Goal: Transaction & Acquisition: Purchase product/service

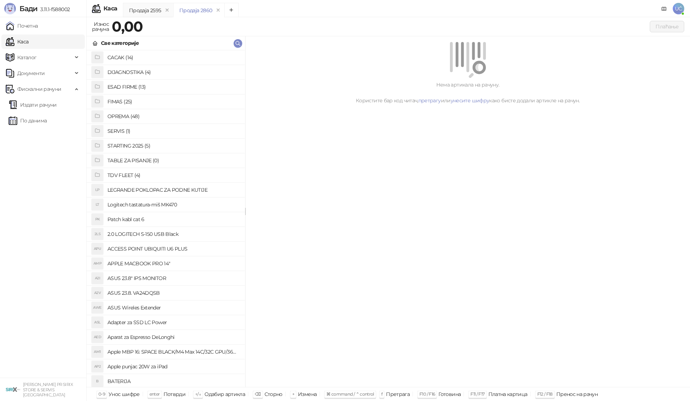
click at [126, 115] on h4 "OPREMA (48)" at bounding box center [173, 116] width 132 height 11
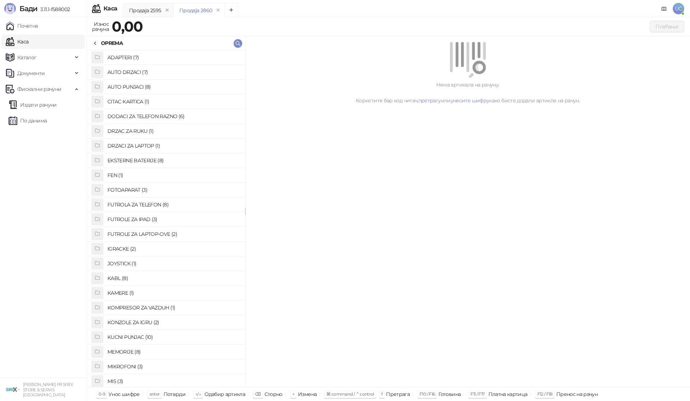
click at [120, 276] on h4 "KABL (8)" at bounding box center [173, 278] width 132 height 11
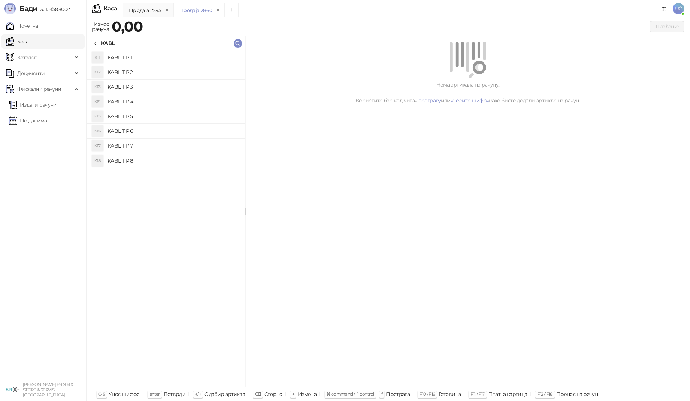
click at [134, 87] on h4 "KABL TIP 3" at bounding box center [173, 86] width 132 height 11
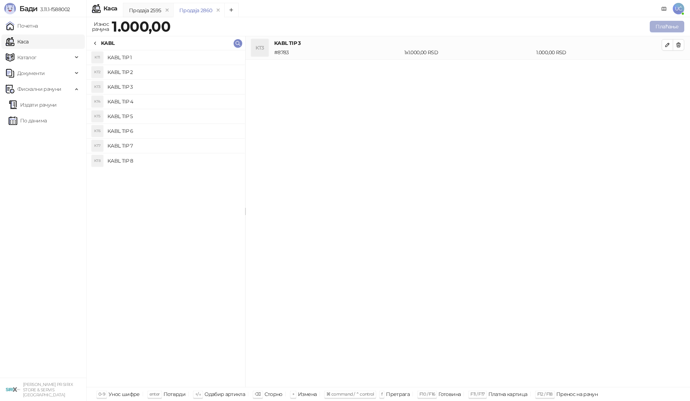
click at [662, 25] on button "Плаћање" at bounding box center [666, 26] width 34 height 11
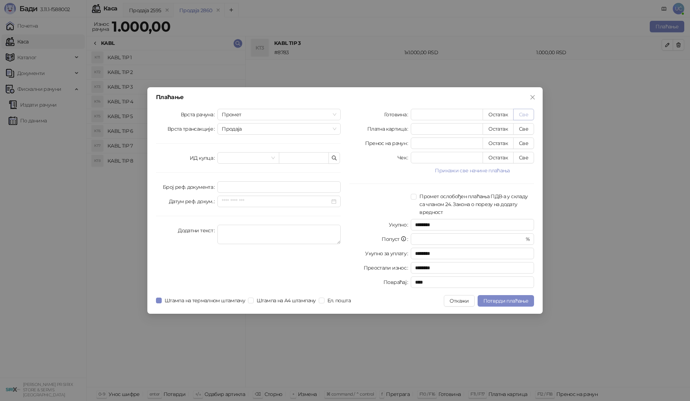
click at [524, 115] on button "Све" at bounding box center [523, 114] width 21 height 11
type input "****"
click at [517, 302] on span "Потврди плаћање" at bounding box center [505, 301] width 45 height 6
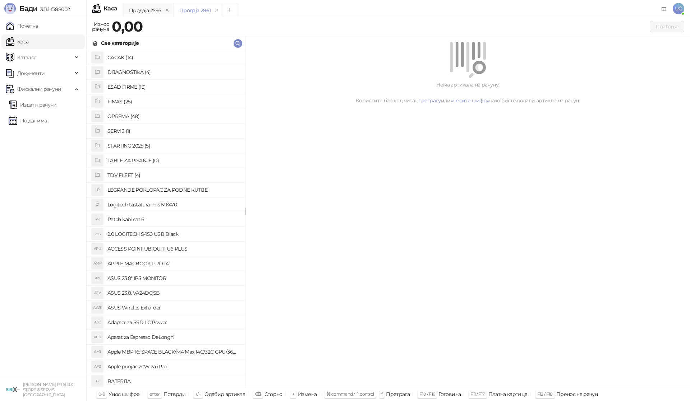
click at [124, 119] on h4 "OPREMA (48)" at bounding box center [173, 116] width 132 height 11
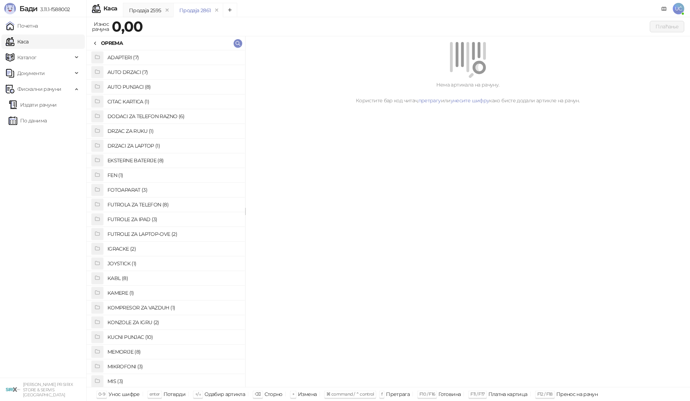
click at [134, 350] on h4 "MEMORIJE (8)" at bounding box center [173, 351] width 132 height 11
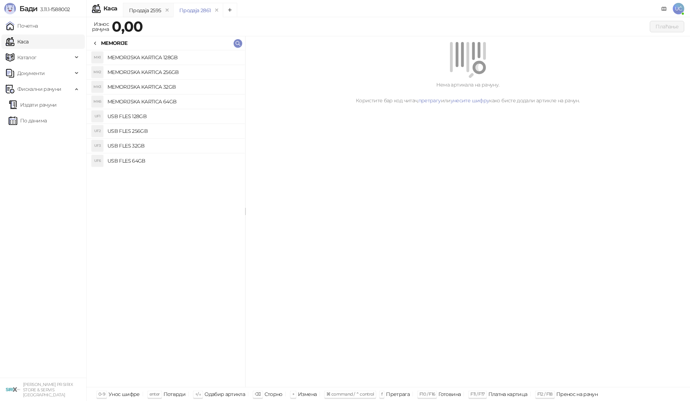
click at [147, 145] on h4 "USB FLES 32GB" at bounding box center [173, 145] width 132 height 11
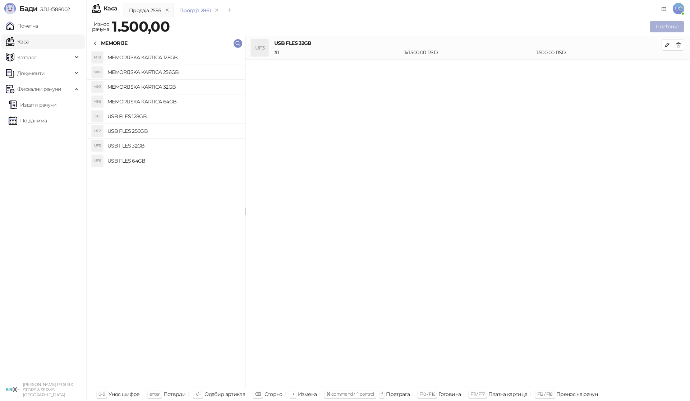
click at [664, 24] on button "Плаћање" at bounding box center [666, 26] width 34 height 11
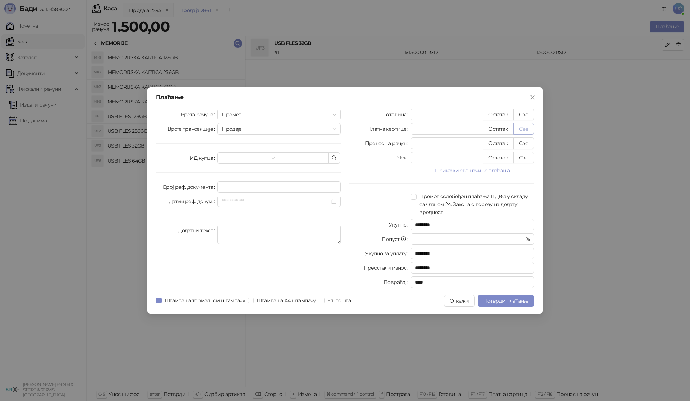
click at [521, 128] on button "Све" at bounding box center [523, 128] width 21 height 11
type input "****"
click at [513, 300] on span "Потврди плаћање" at bounding box center [505, 301] width 45 height 6
